Goal: Information Seeking & Learning: Compare options

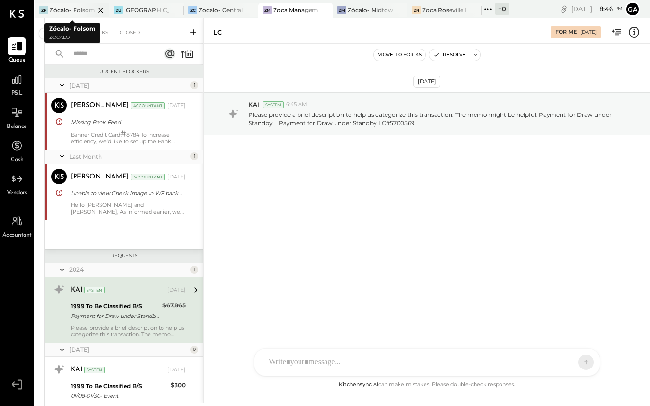
click at [70, 9] on div "Zócalo- Folsom" at bounding box center [72, 10] width 45 height 8
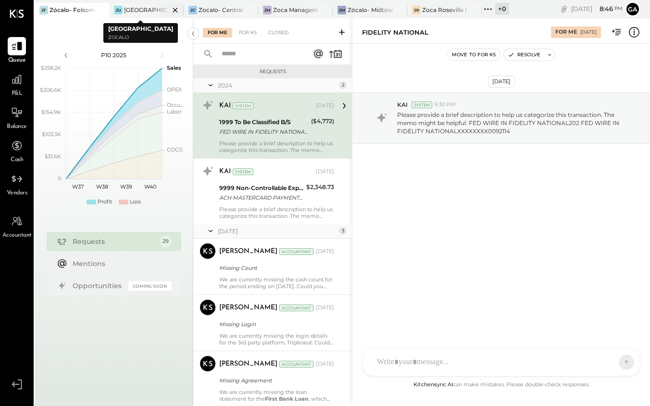
click at [149, 9] on div "[GEOGRAPHIC_DATA]" at bounding box center [146, 10] width 45 height 8
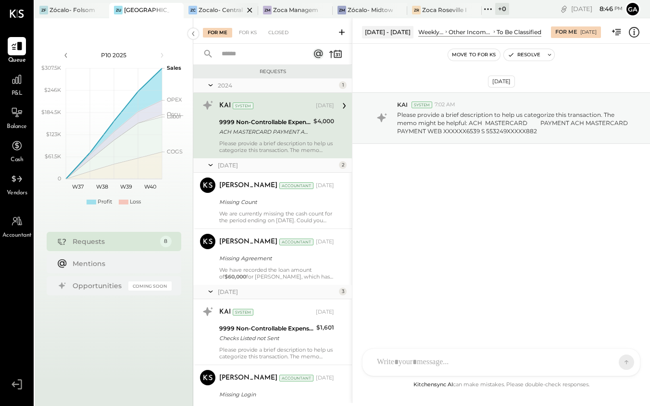
click at [224, 7] on div "Zocalo- Central Kitchen (Commissary)" at bounding box center [221, 10] width 45 height 8
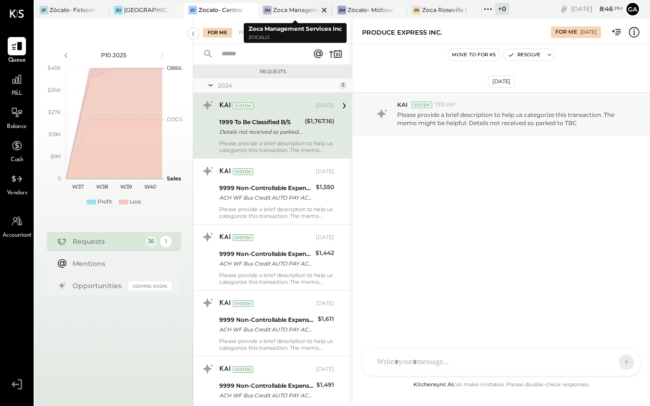
click at [310, 7] on div at bounding box center [316, 10] width 34 height 14
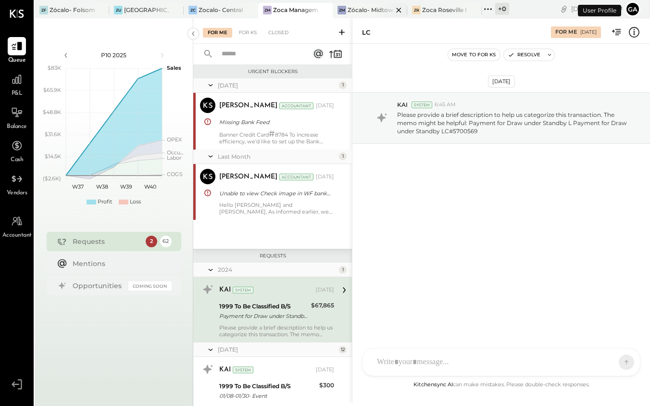
scroll to position [74, 0]
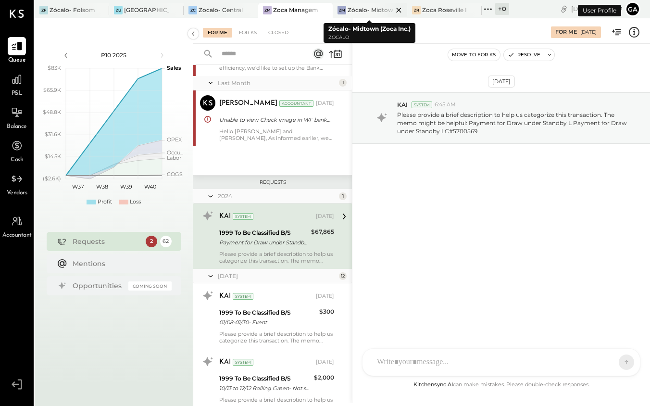
click at [377, 10] on div at bounding box center [391, 10] width 34 height 14
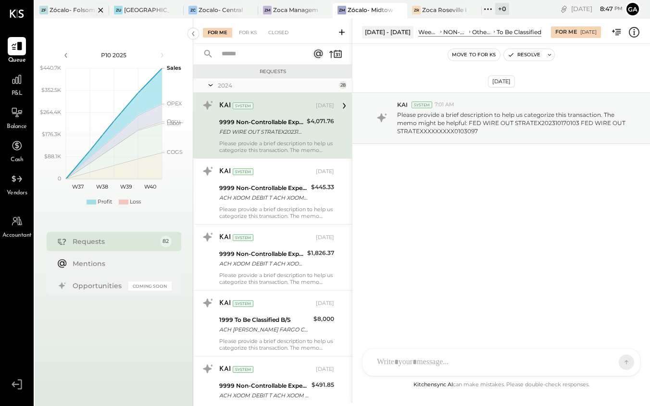
click at [70, 10] on div "Zócalo- Folsom" at bounding box center [72, 10] width 45 height 8
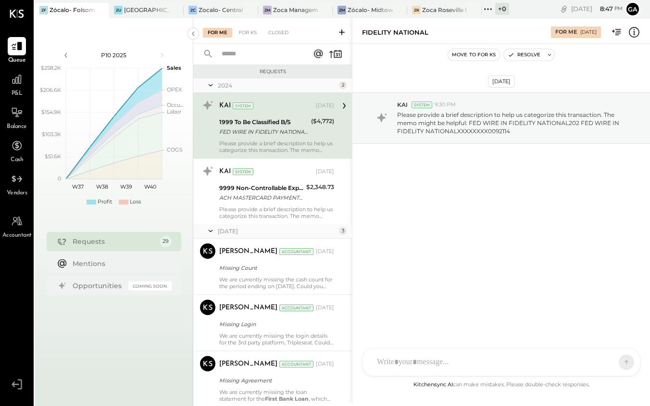
click at [65, 10] on div "Zócalo- Folsom" at bounding box center [72, 10] width 45 height 8
click at [149, 11] on div "[GEOGRAPHIC_DATA]" at bounding box center [146, 10] width 45 height 8
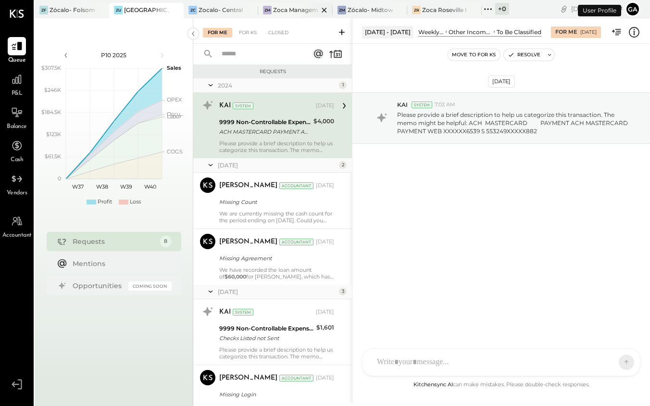
click at [299, 13] on div at bounding box center [316, 10] width 34 height 14
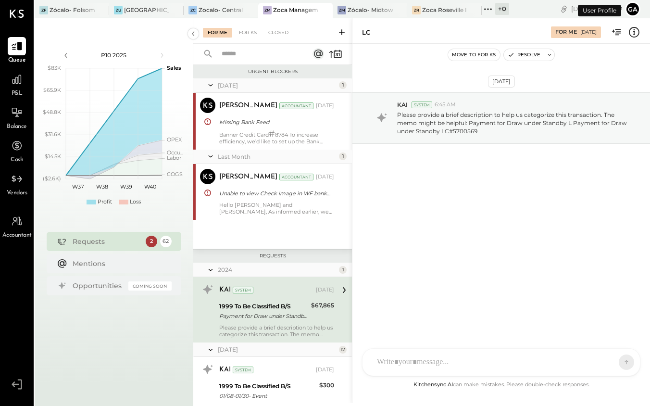
scroll to position [74, 0]
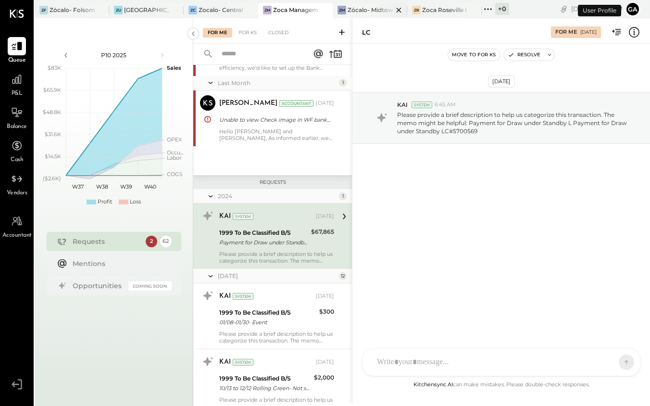
click at [373, 14] on div "ZM Zócalo- Midtown (Zoca Inc.)" at bounding box center [363, 10] width 60 height 9
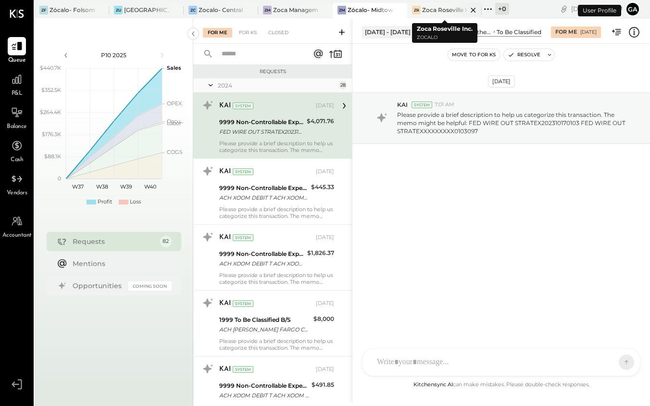
click at [447, 8] on div "Zoca Roseville Inc." at bounding box center [444, 10] width 45 height 8
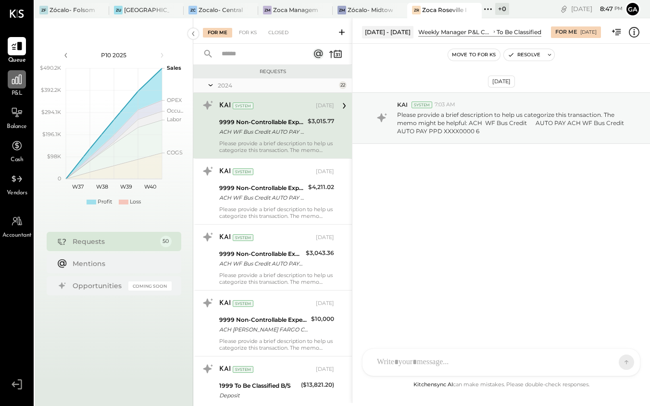
click at [12, 84] on icon at bounding box center [17, 79] width 13 height 13
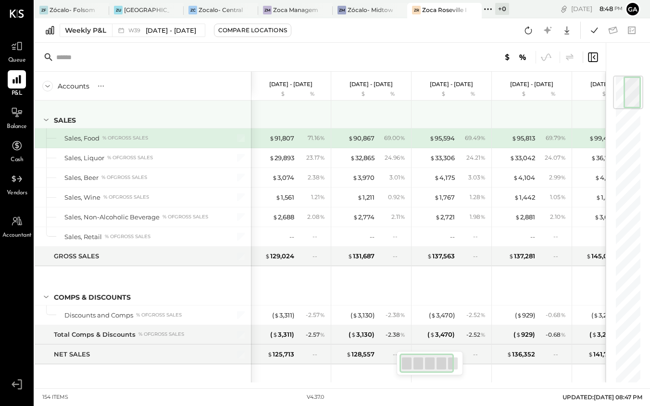
scroll to position [10, 0]
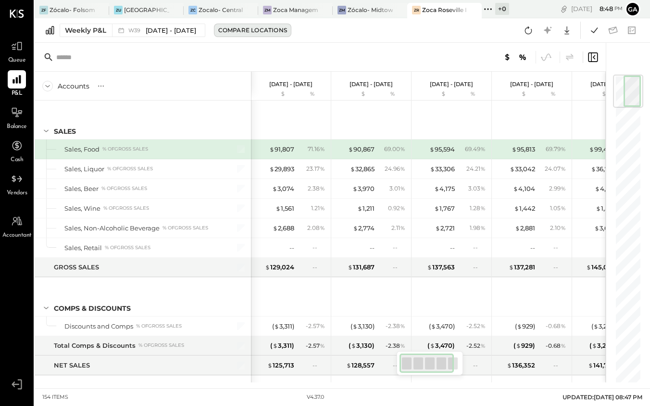
click at [246, 33] on div "Compare Locations" at bounding box center [252, 30] width 69 height 8
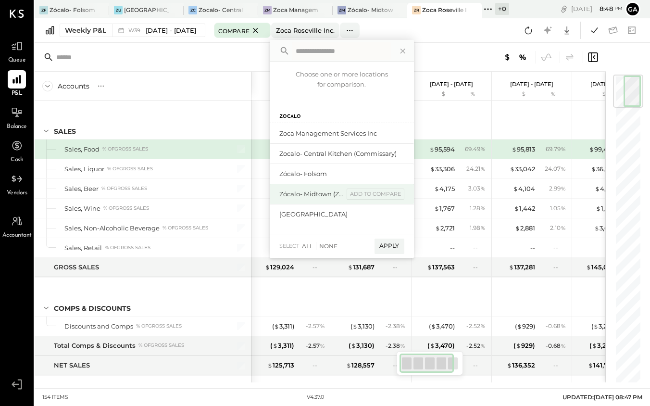
click at [288, 192] on div "Zócalo- Midtown (Zoca Inc.)" at bounding box center [312, 194] width 64 height 9
click at [376, 194] on div "add to compare" at bounding box center [376, 195] width 58 height 12
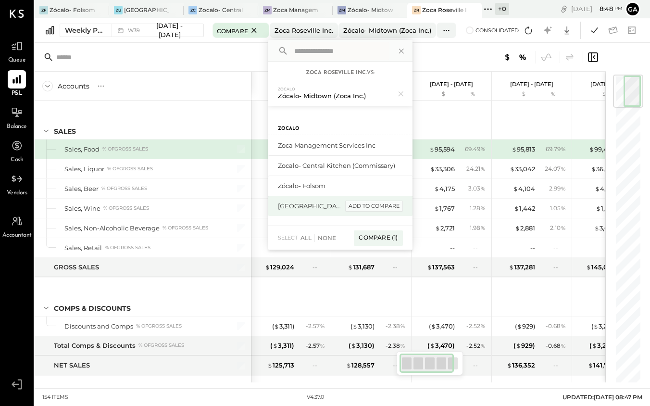
click at [372, 207] on div "add to compare" at bounding box center [374, 207] width 58 height 12
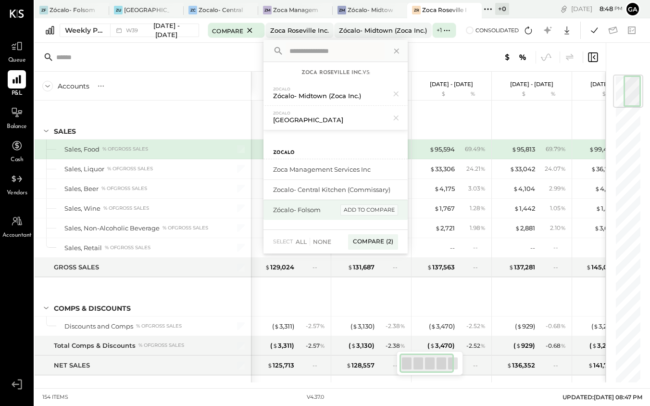
click at [363, 211] on div "add to compare" at bounding box center [370, 210] width 58 height 12
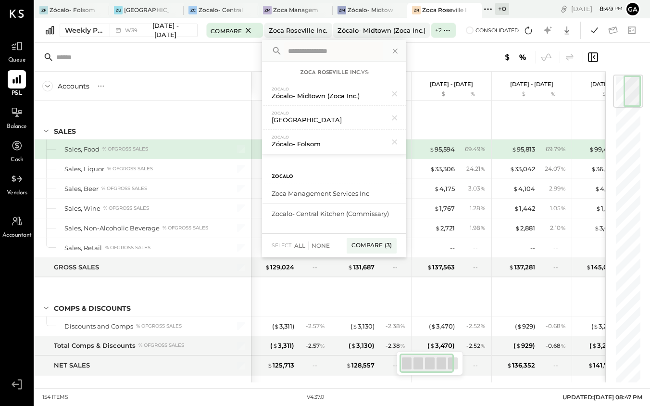
click at [421, 57] on div at bounding box center [477, 57] width 243 height 13
click at [397, 51] on icon at bounding box center [395, 51] width 5 height 5
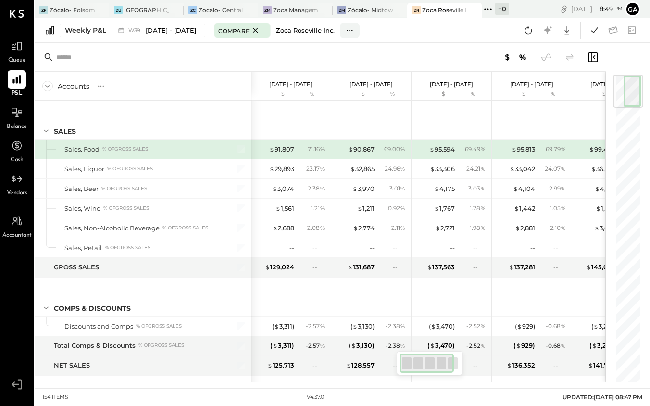
click at [326, 30] on div "Zoca Roseville Inc." at bounding box center [305, 30] width 59 height 9
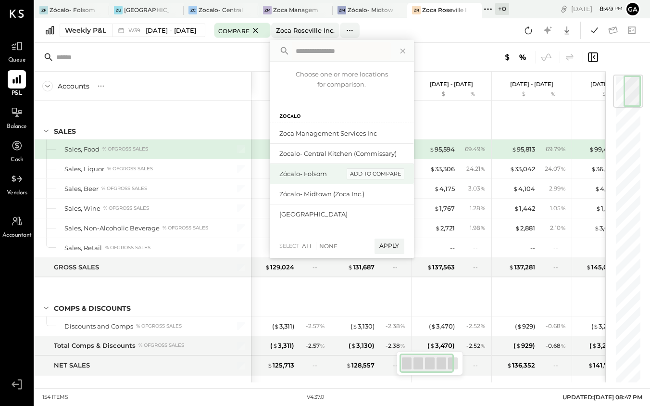
click at [371, 175] on div "add to compare" at bounding box center [376, 174] width 58 height 12
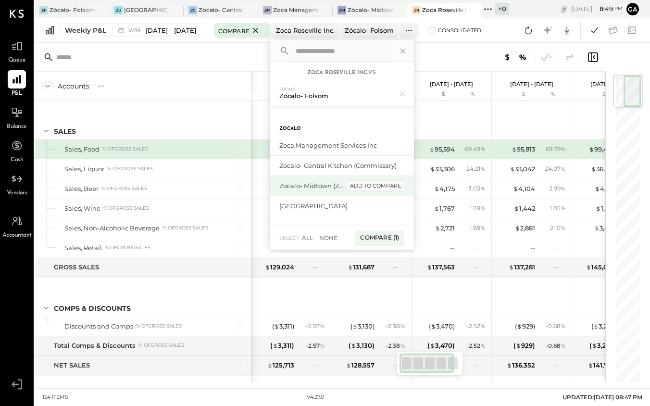
click at [376, 186] on div "add to compare" at bounding box center [376, 186] width 58 height 12
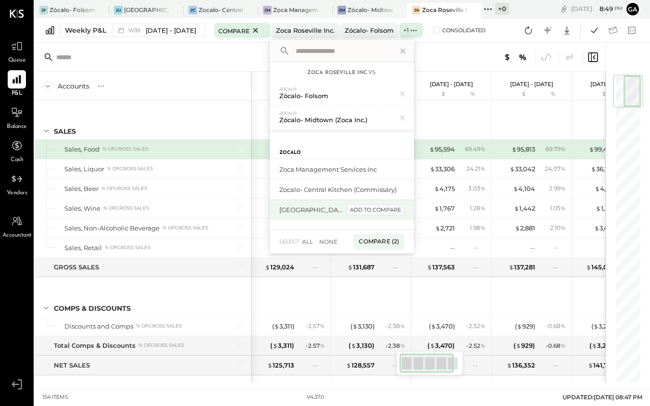
click at [377, 209] on div "add to compare" at bounding box center [376, 210] width 58 height 12
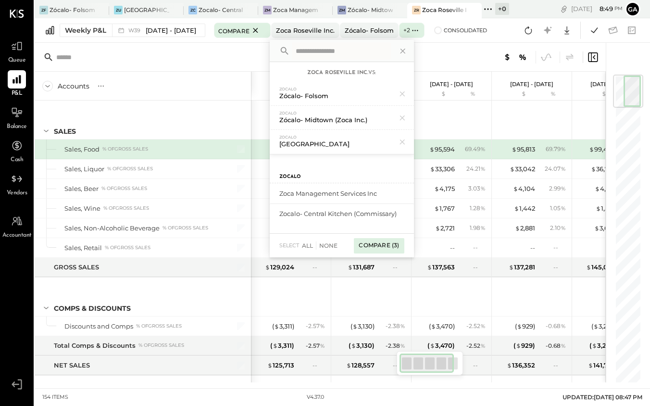
click at [387, 247] on div "Compare (3)" at bounding box center [379, 245] width 50 height 15
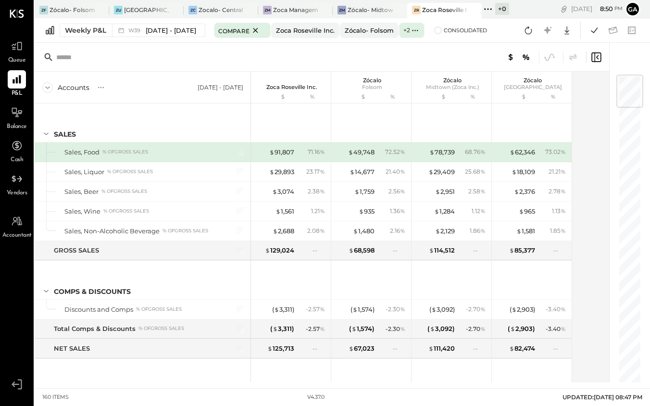
click at [45, 87] on icon at bounding box center [47, 87] width 11 height 11
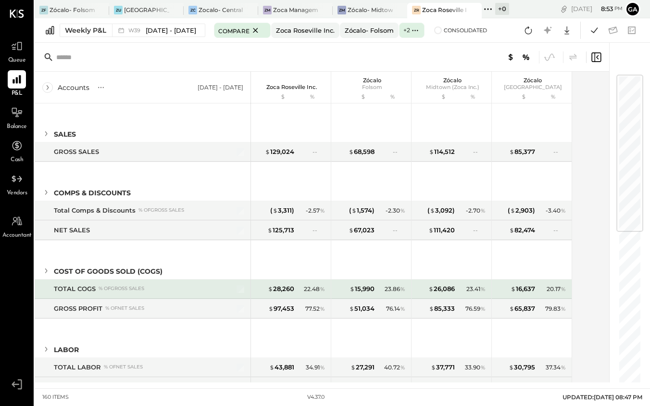
click at [71, 287] on div "TOTAL COGS" at bounding box center [75, 288] width 42 height 9
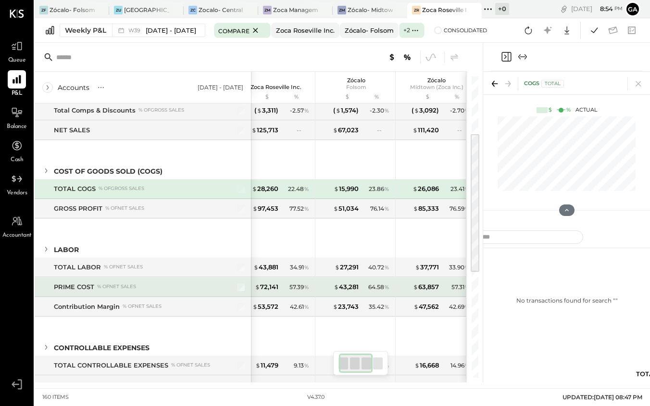
scroll to position [0, 22]
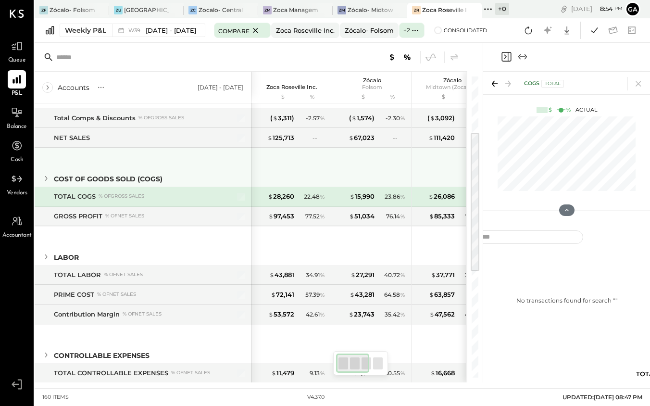
click at [45, 178] on icon at bounding box center [46, 178] width 11 height 11
